Goal: Task Accomplishment & Management: Use online tool/utility

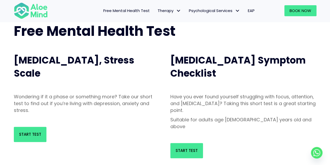
click at [112, 114] on div "Wondering if it a phase or something more? Take our short test to find out if y…" at bounding box center [87, 104] width 146 height 23
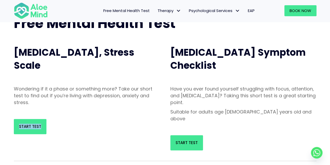
scroll to position [42, 0]
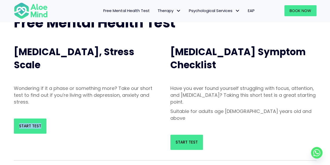
click at [112, 114] on div "Depression, Anxiety, Stress Scale Wondering if it a phase or something more? Ta…" at bounding box center [87, 88] width 157 height 101
click at [27, 126] on span "Start Test" at bounding box center [30, 125] width 22 height 5
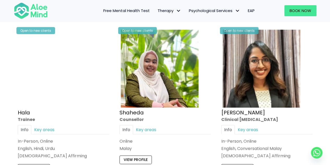
scroll to position [470, 0]
